Goal: Task Accomplishment & Management: Complete application form

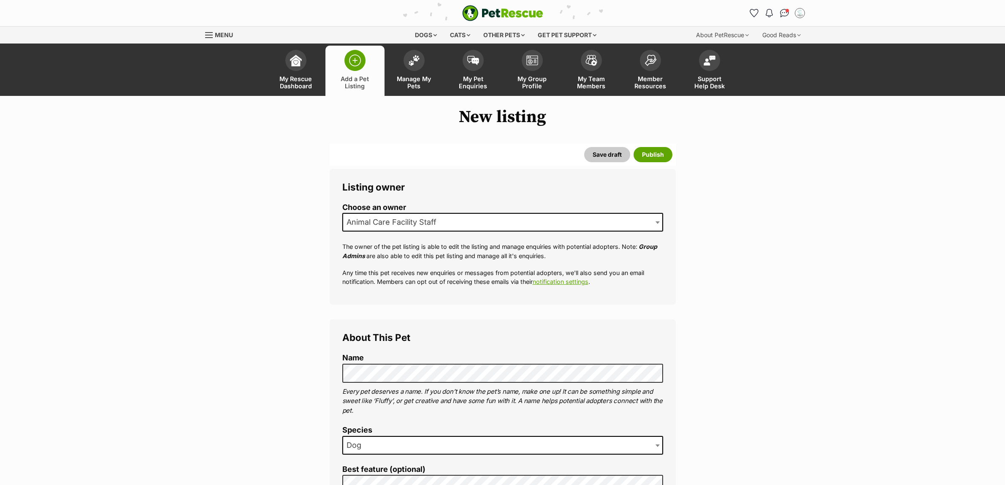
select select
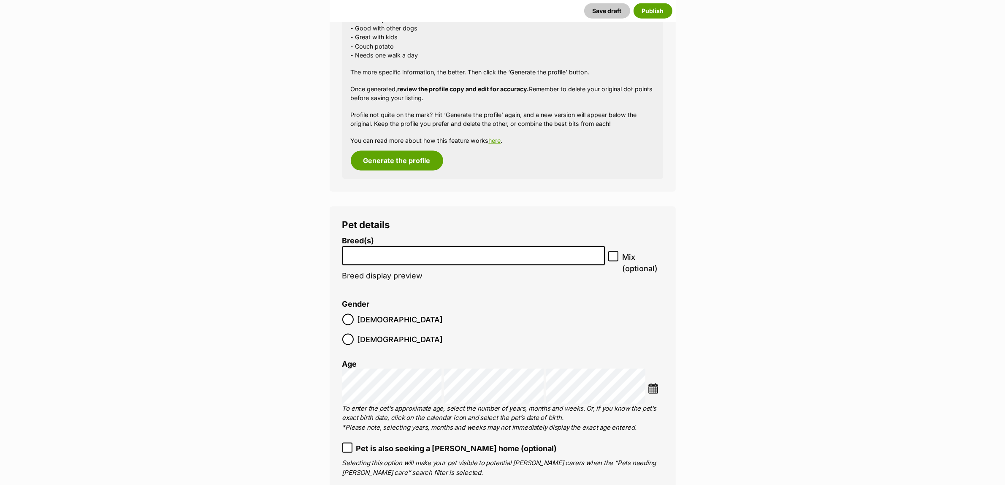
scroll to position [1604, 0]
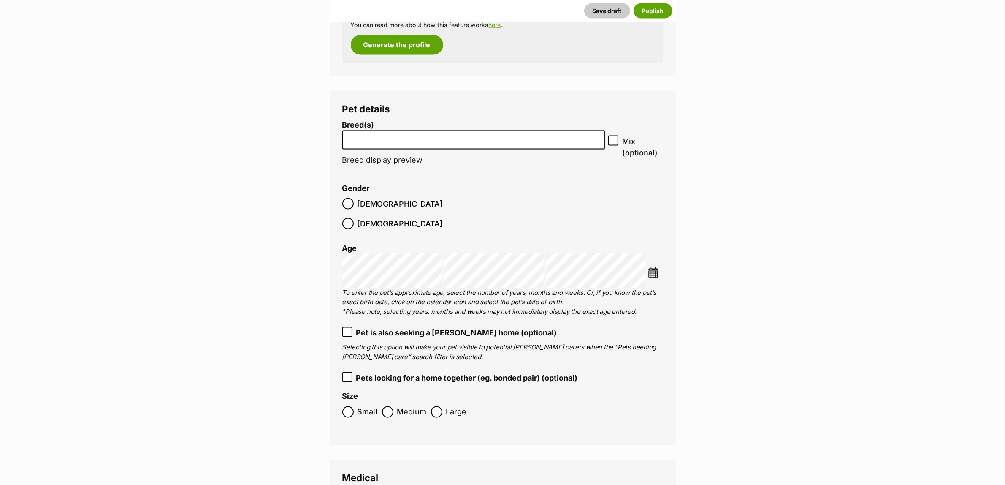
click at [448, 133] on input "search" at bounding box center [473, 137] width 257 height 9
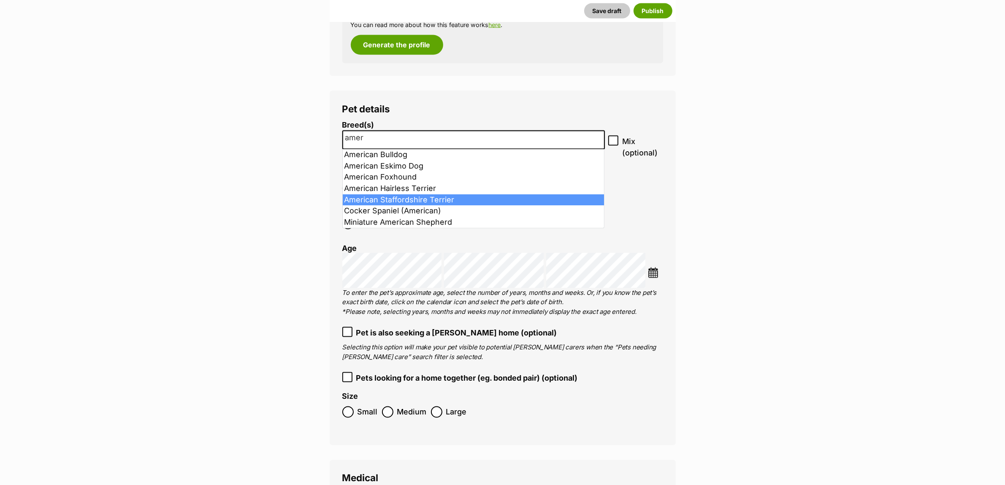
type input "amer"
select select "9"
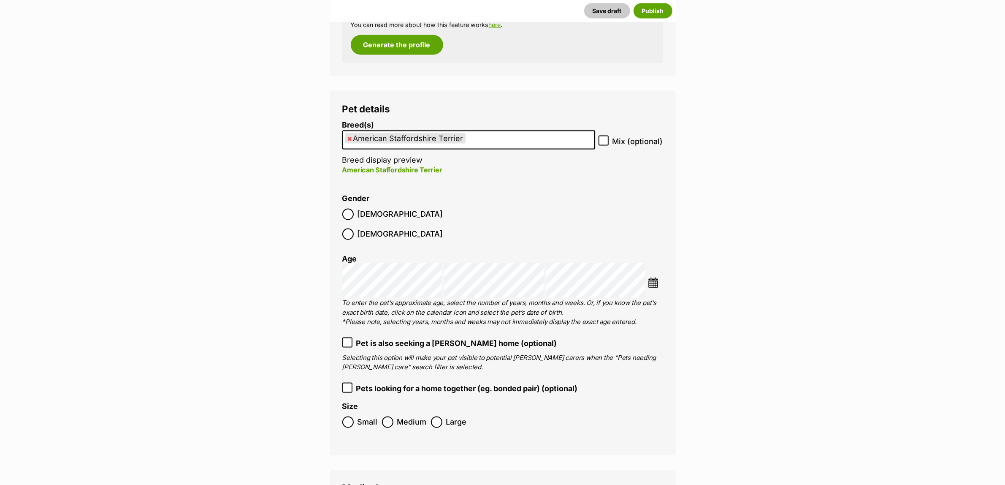
click at [604, 141] on icon at bounding box center [604, 141] width 6 height 6
click at [604, 141] on input "Mix (optional)" at bounding box center [604, 141] width 10 height 10
checkbox input "true"
click at [655, 277] on img at bounding box center [653, 282] width 11 height 11
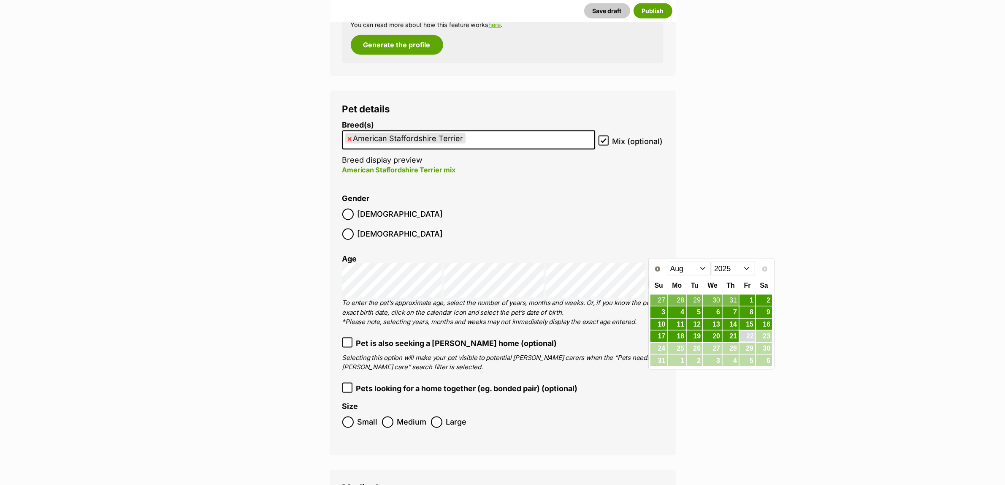
click at [735, 273] on select "2015 2016 2017 2018 2019 2020 2021 2022 2023 2024 2025" at bounding box center [733, 269] width 43 height 14
click at [686, 264] on select "Jan Feb Mar Apr May Jun Jul Aug Sep Oct Nov Dec" at bounding box center [689, 269] width 43 height 14
click at [765, 348] on link "30" at bounding box center [764, 348] width 16 height 11
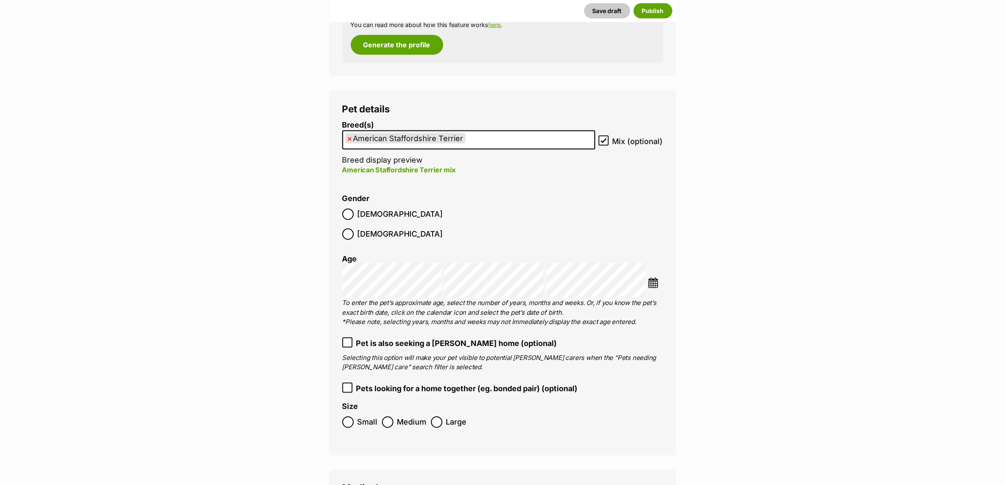
click at [846, 274] on main "New listing Listing owner Choose an owner Animal Care Facility Staff The owner …" at bounding box center [502, 446] width 1005 height 3886
click at [394, 416] on label "Medium" at bounding box center [404, 421] width 45 height 11
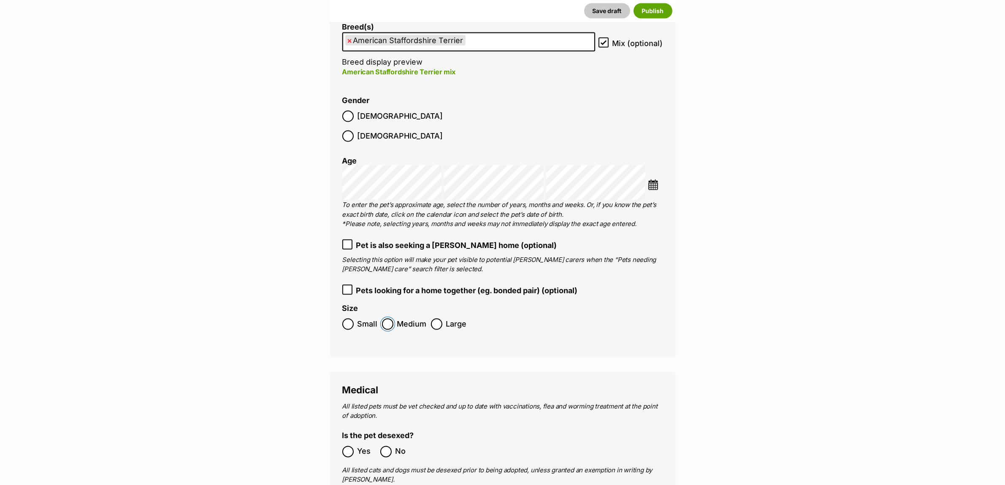
scroll to position [1868, 0]
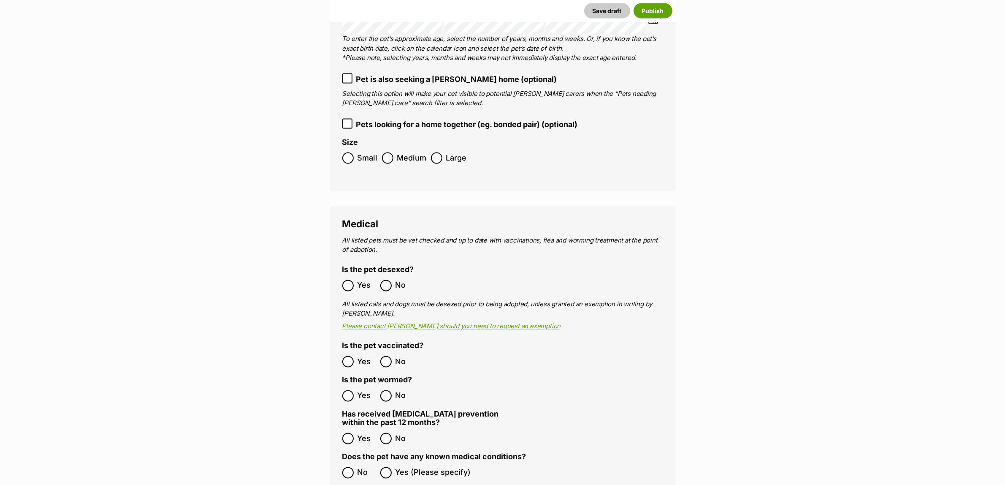
click at [355, 280] on label "Yes" at bounding box center [359, 285] width 34 height 11
click at [341, 457] on div "Medical All listed pets must be vet checked and up to date with vaccinations, f…" at bounding box center [503, 474] width 346 height 536
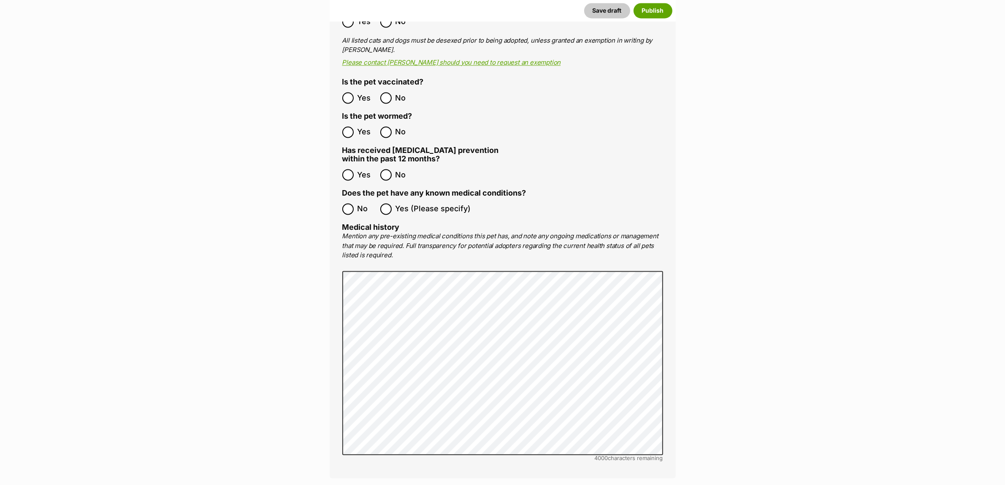
click at [342, 190] on div "Medical All listed pets must be vet checked and up to date with vaccinations, f…" at bounding box center [503, 210] width 346 height 536
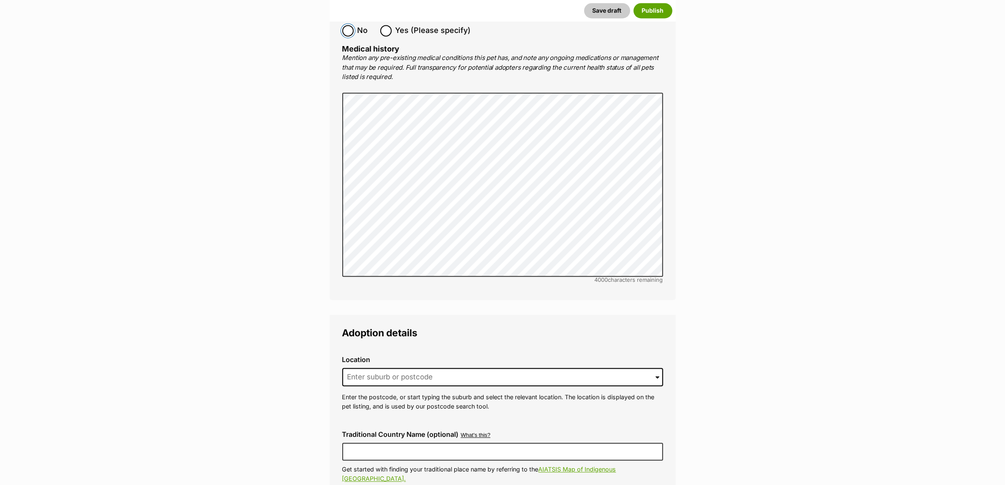
scroll to position [2396, 0]
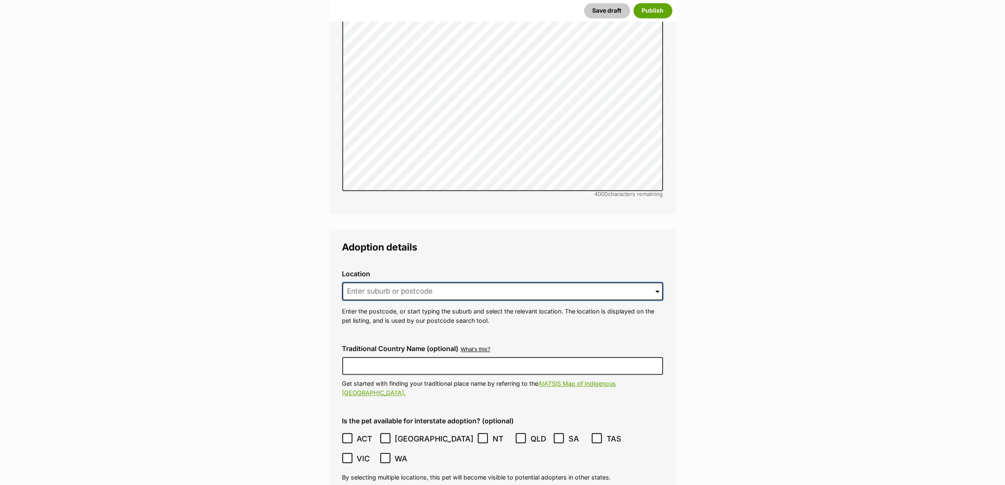
click at [420, 282] on input at bounding box center [502, 291] width 321 height 19
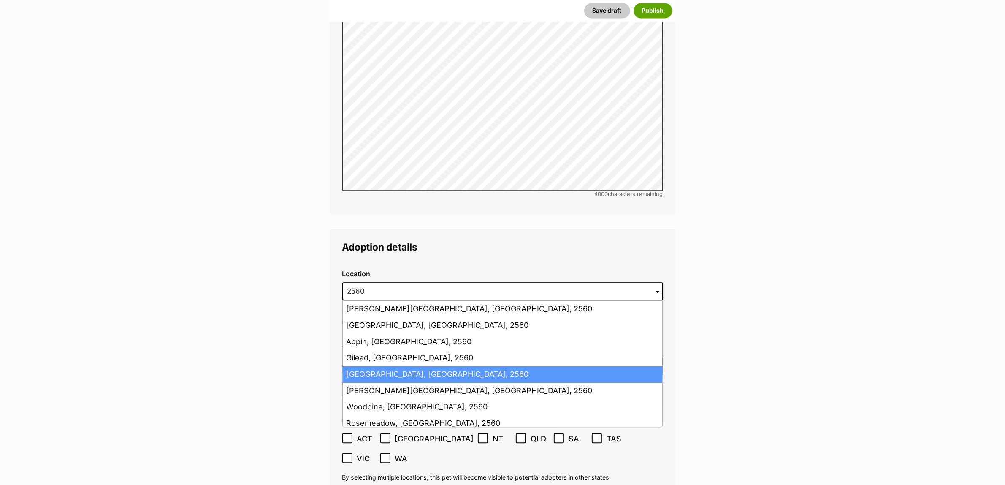
click at [412, 366] on li "Campbelltown, New South Wales, 2560" at bounding box center [503, 374] width 320 height 16
type input "Campbelltown, New South Wales, 2560"
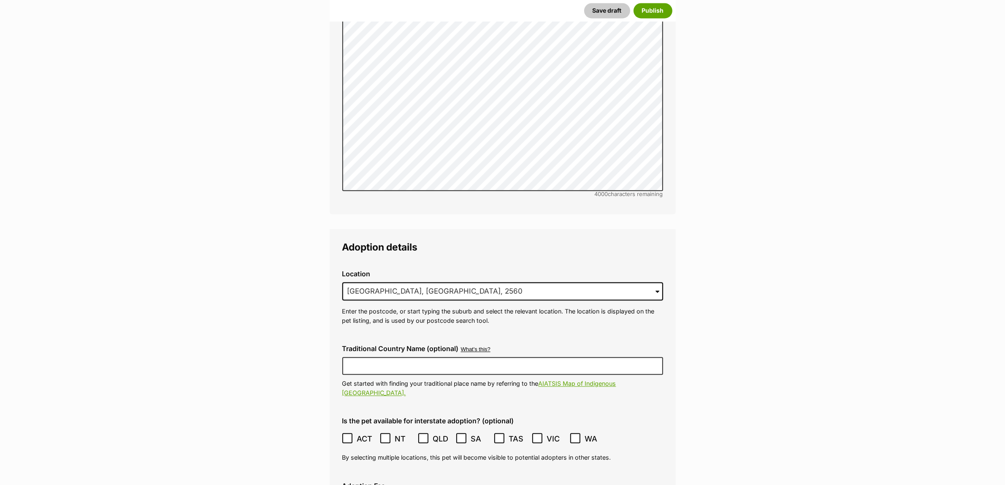
click at [401, 338] on div "Traditional Country Name (optional) What's this? We recognise that Australia al…" at bounding box center [503, 371] width 334 height 66
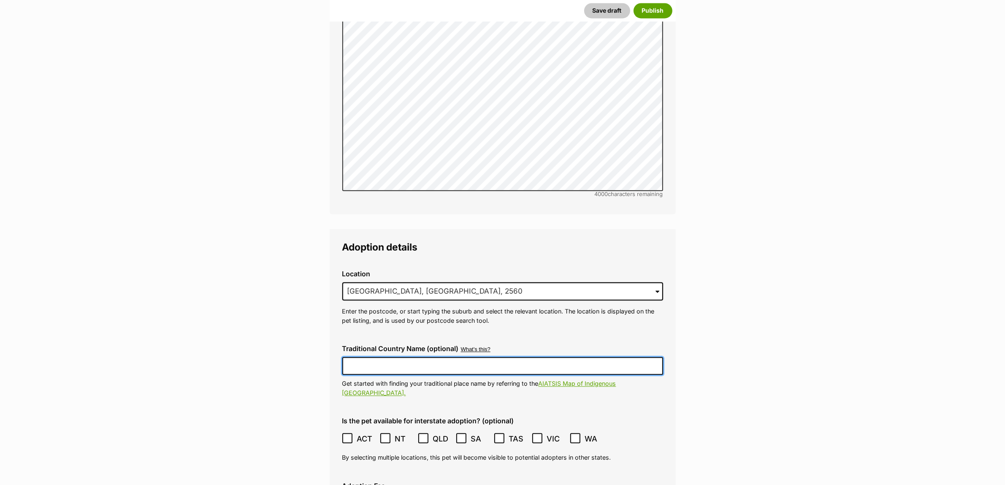
click at [402, 357] on input "Traditional Country Name (optional)" at bounding box center [502, 366] width 321 height 18
type input "Dharawal"
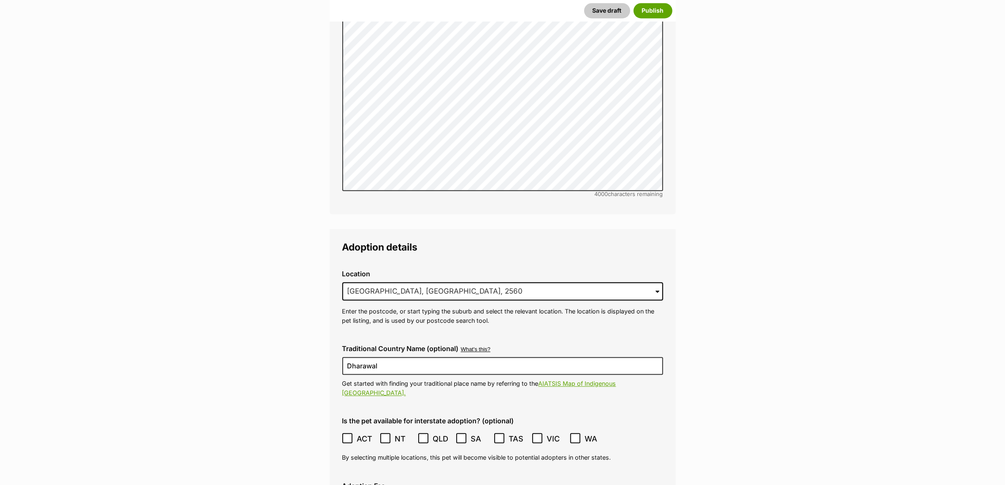
click at [347, 435] on icon at bounding box center [348, 438] width 6 height 6
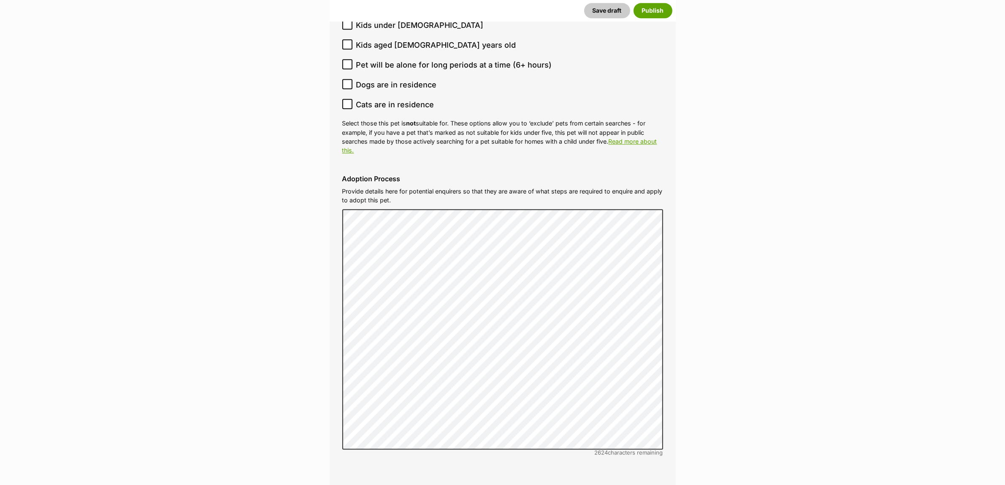
scroll to position [3135, 0]
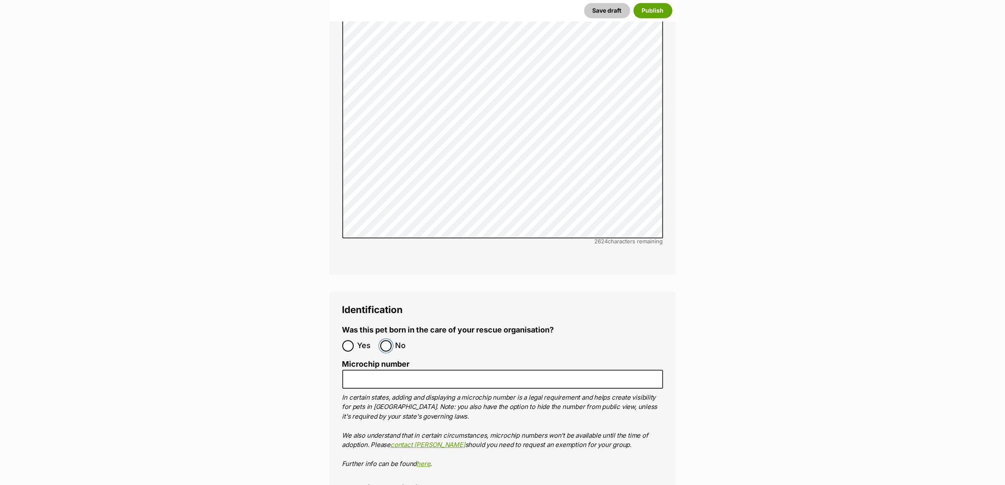
click at [385, 340] on input "No" at bounding box center [385, 345] width 11 height 11
radio input "true"
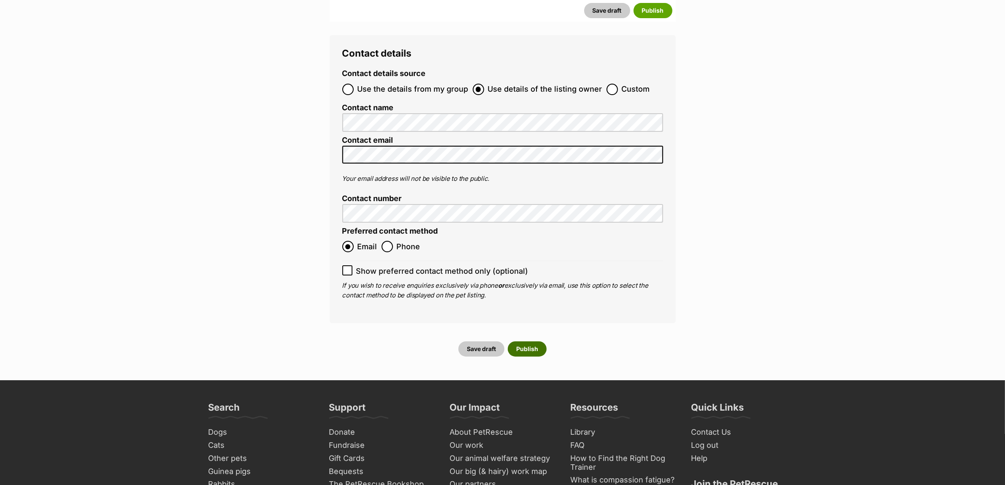
scroll to position [3768, 0]
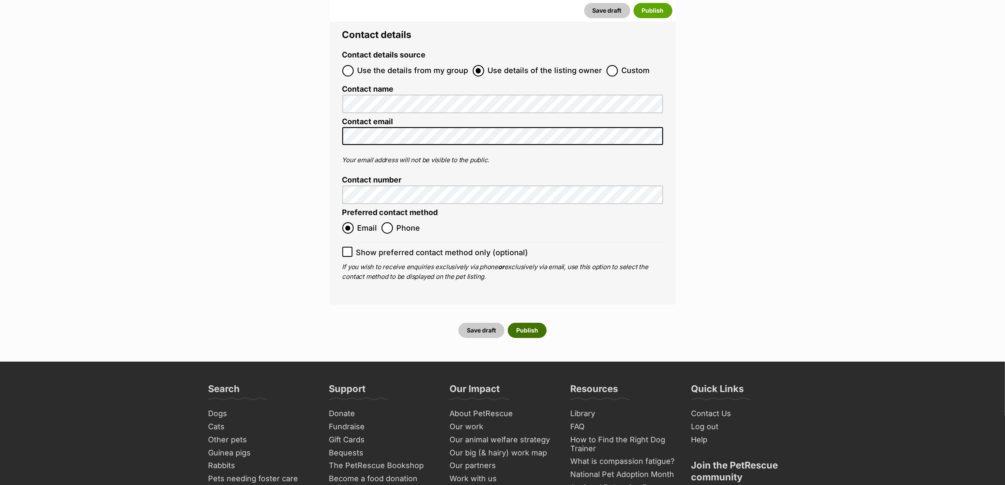
click at [523, 323] on button "Publish" at bounding box center [527, 330] width 39 height 15
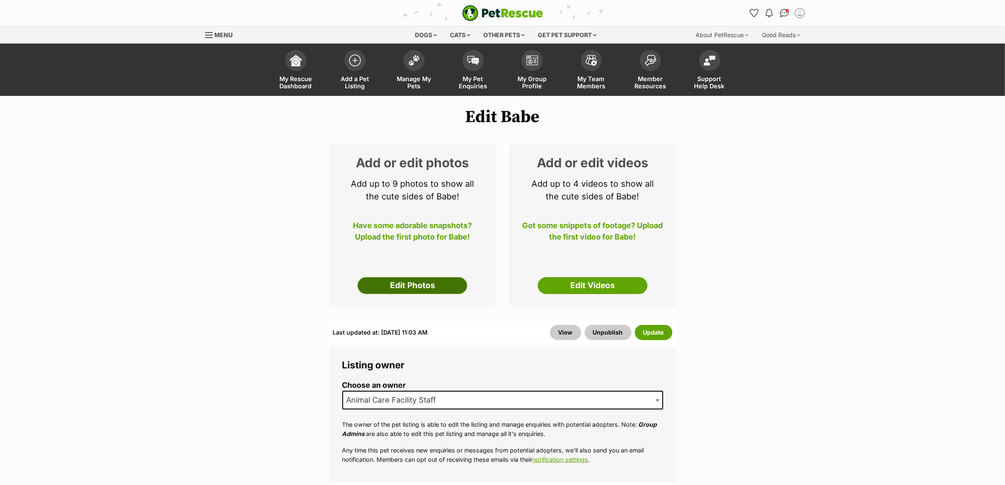
click at [435, 285] on link "Edit Photos" at bounding box center [413, 285] width 110 height 17
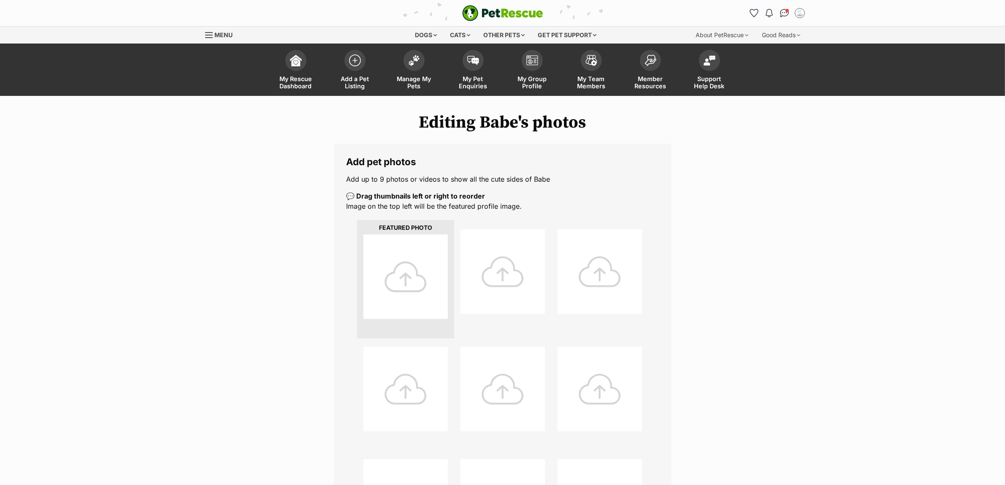
click at [412, 274] on div at bounding box center [405, 276] width 84 height 84
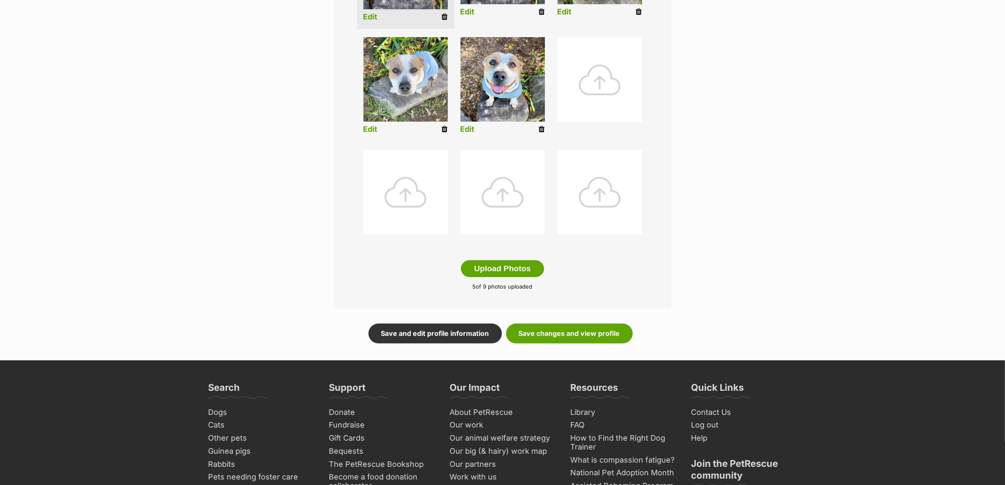
scroll to position [317, 0]
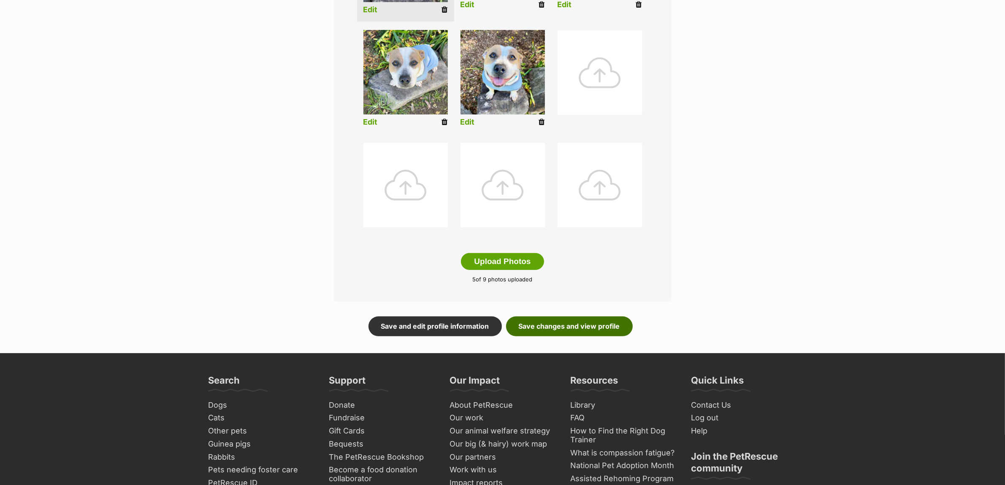
click at [588, 328] on link "Save changes and view profile" at bounding box center [569, 325] width 127 height 19
